Goal: Task Accomplishment & Management: Use online tool/utility

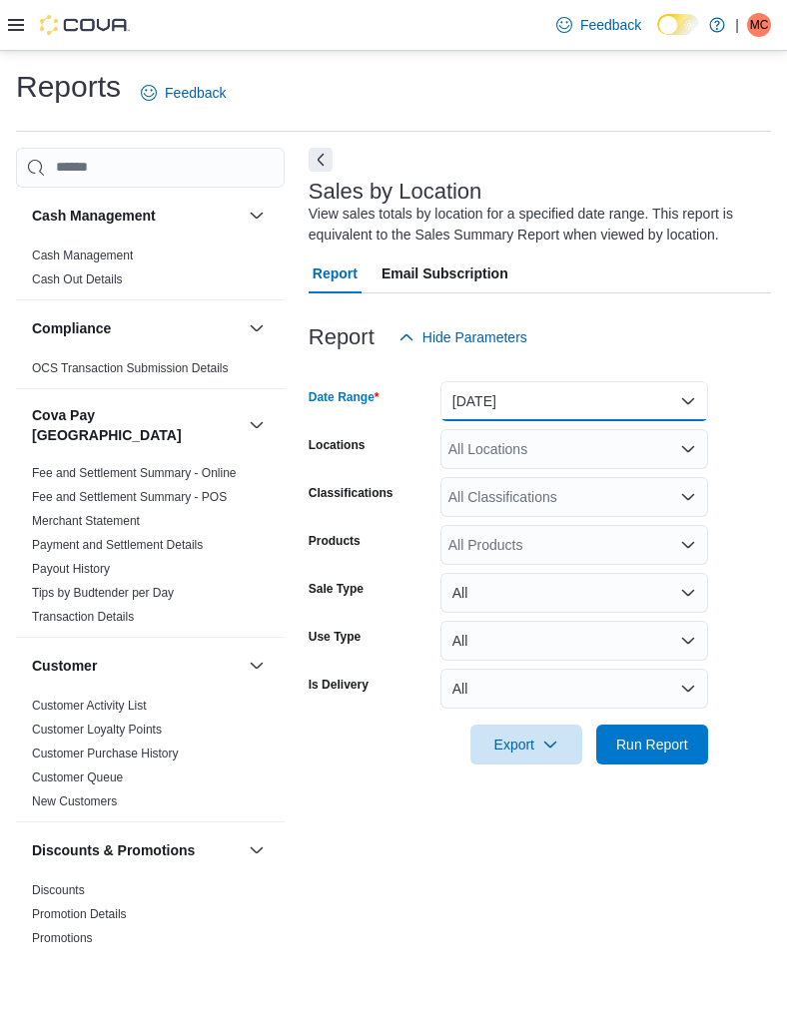
click at [550, 409] on button "[DATE]" at bounding box center [574, 401] width 268 height 40
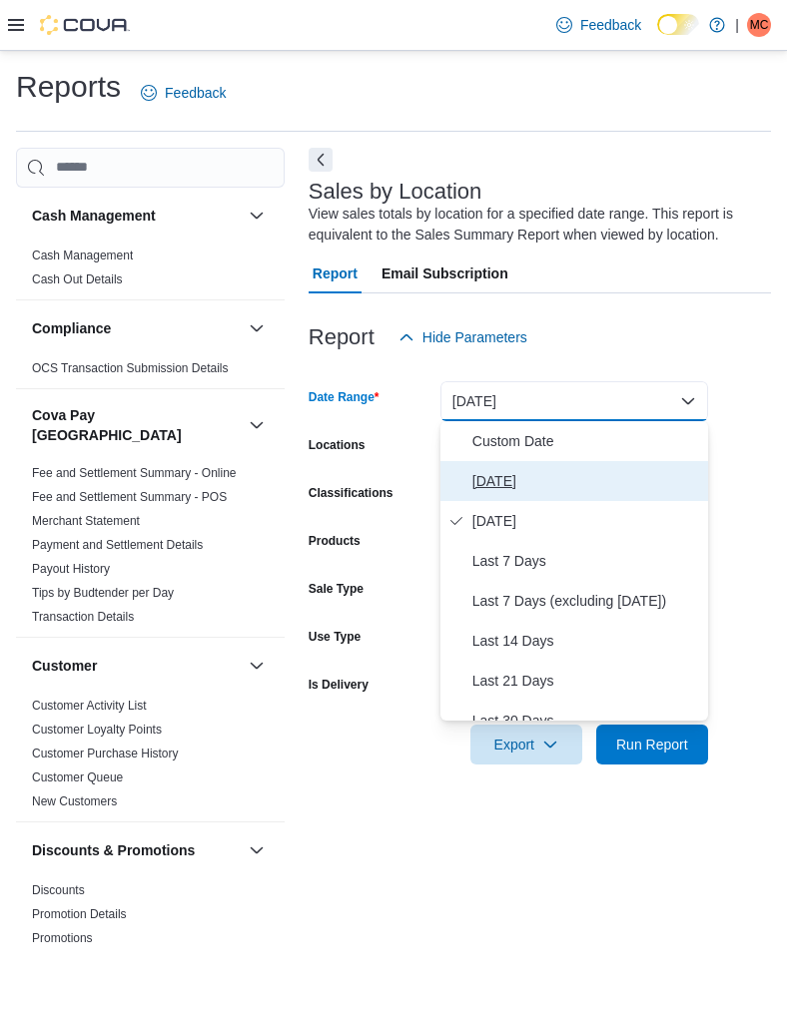
click at [521, 484] on span "[DATE]" at bounding box center [586, 481] width 228 height 24
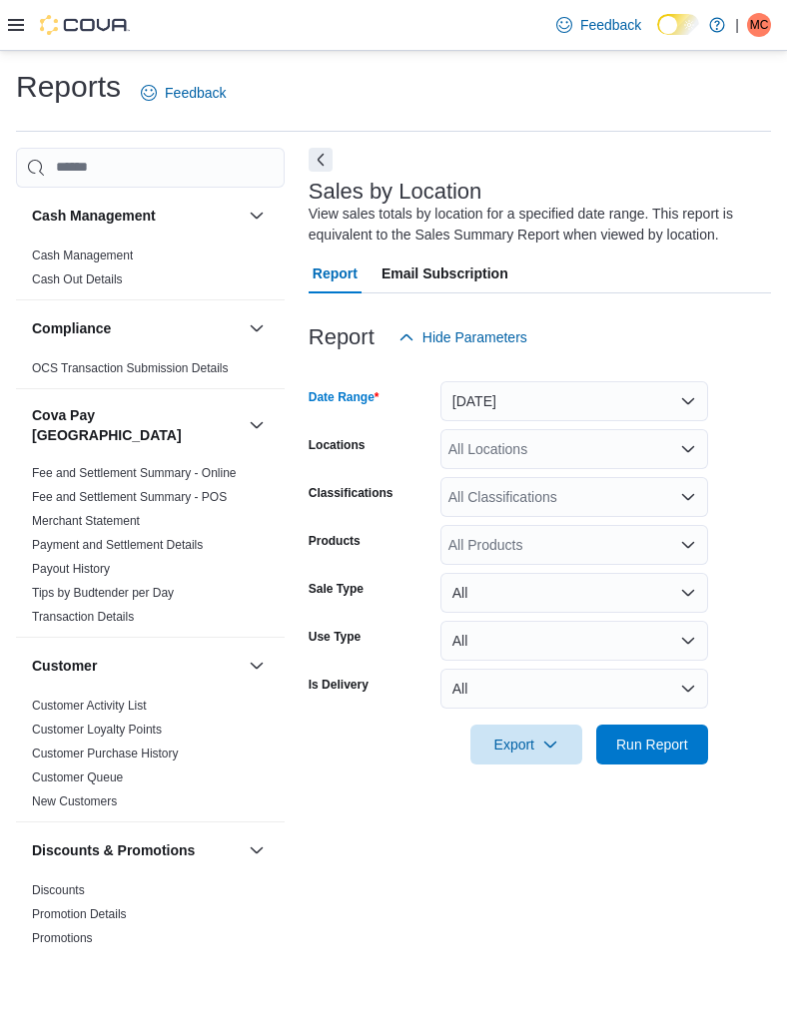
click at [522, 450] on div "All Locations" at bounding box center [574, 449] width 268 height 40
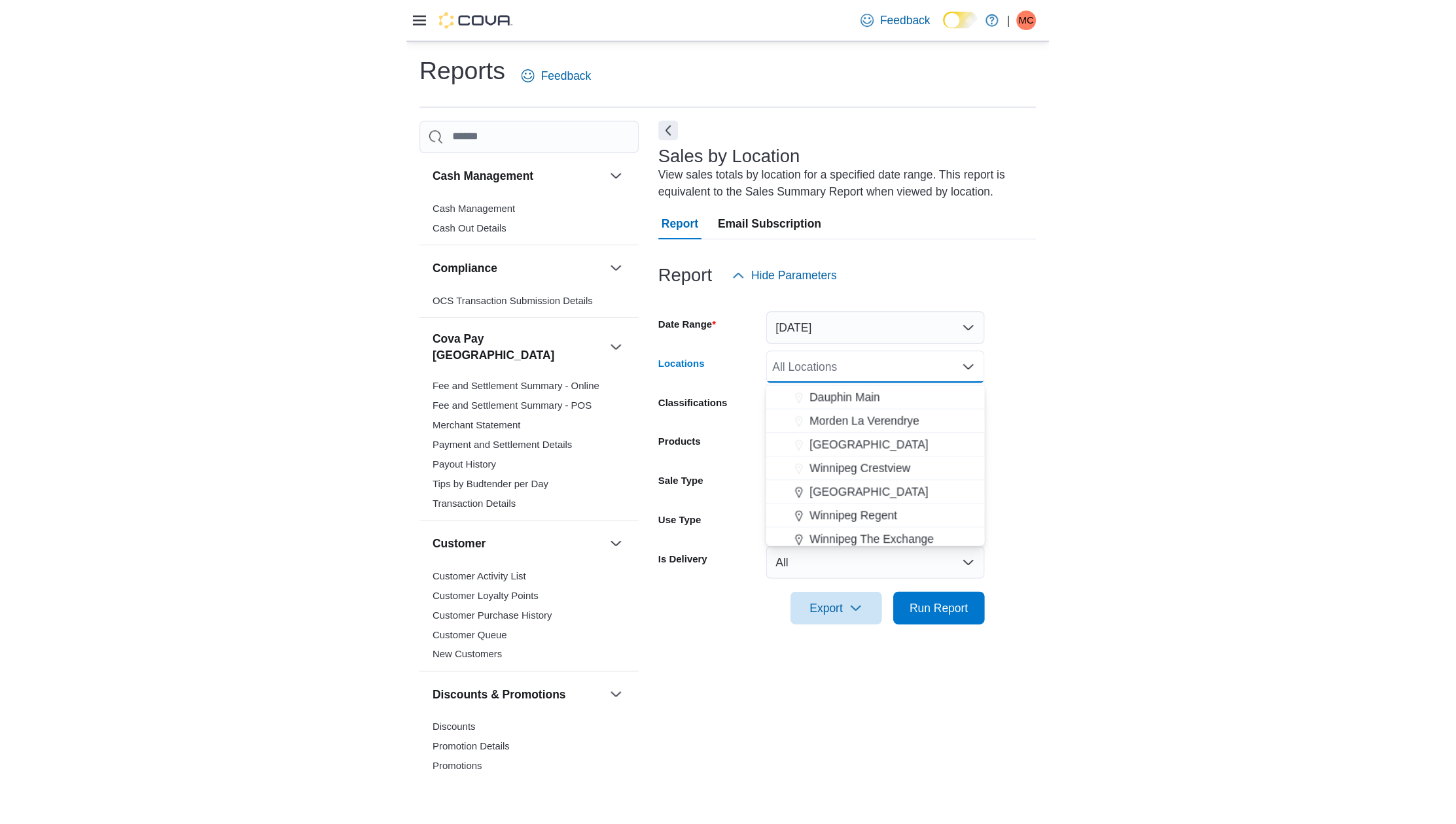
scroll to position [224, 0]
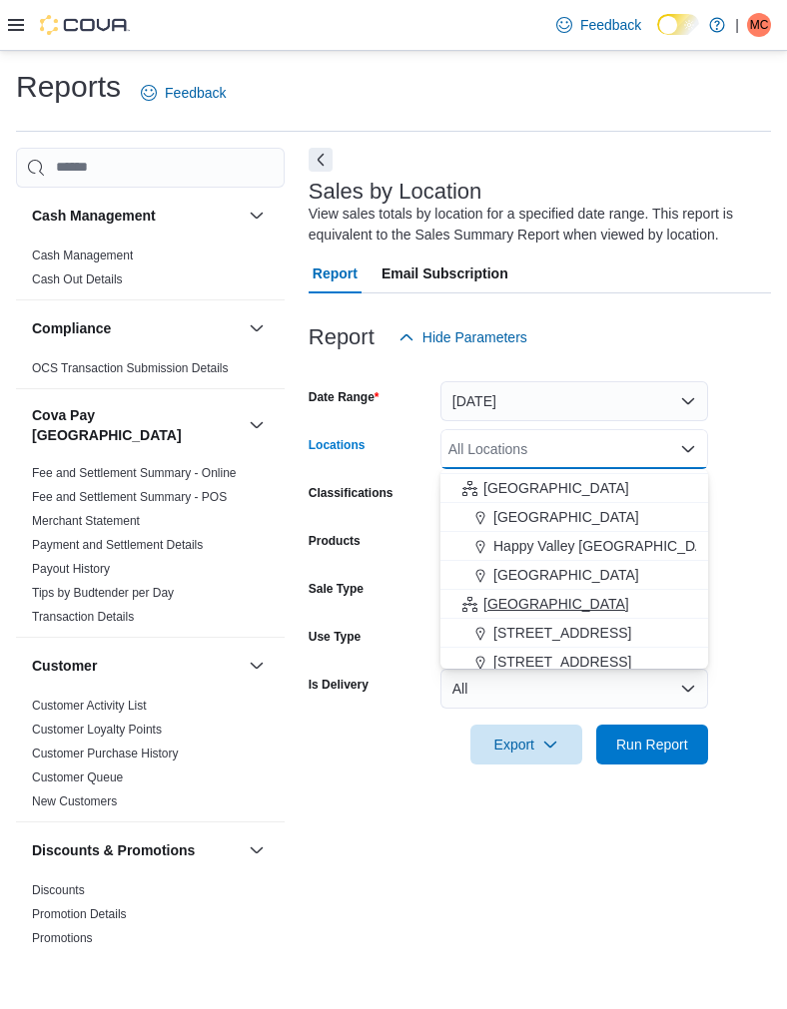
click at [513, 600] on span "[GEOGRAPHIC_DATA]" at bounding box center [556, 604] width 146 height 20
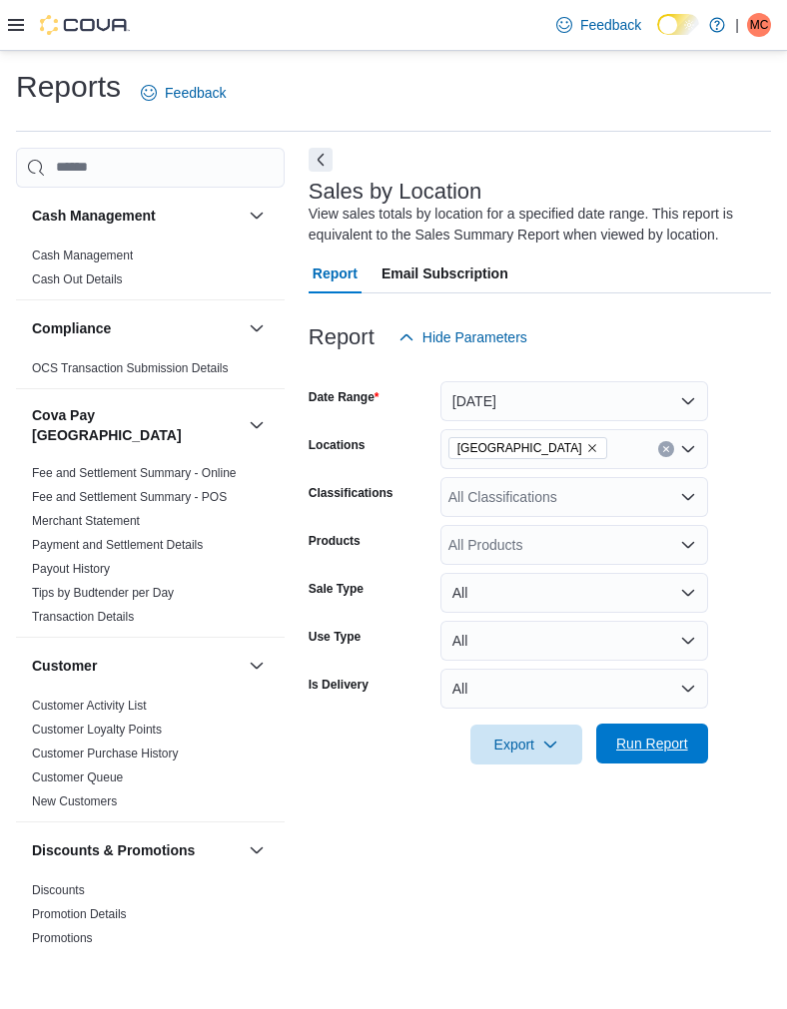
click at [634, 746] on span "Run Report" at bounding box center [652, 744] width 72 height 20
